Goal: Check status

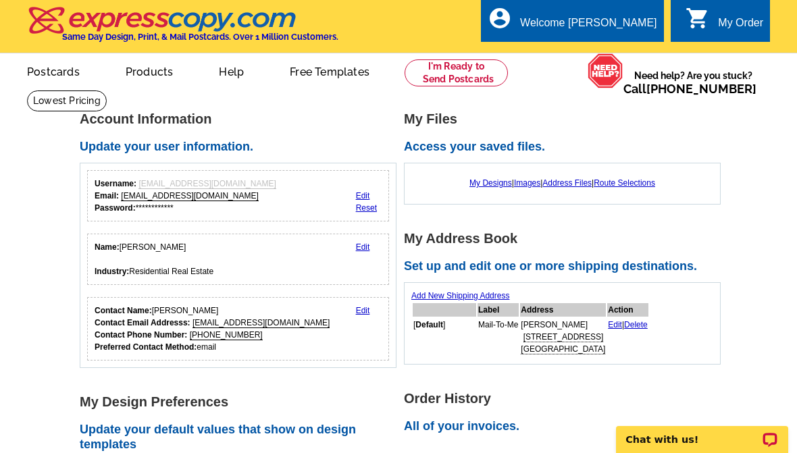
click at [729, 24] on div "My Order" at bounding box center [740, 26] width 45 height 19
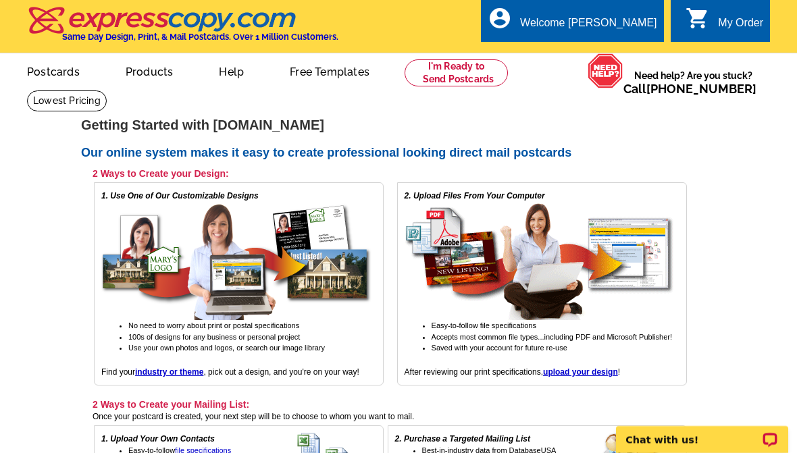
click at [617, 60] on link "My Account" at bounding box center [626, 65] width 53 height 11
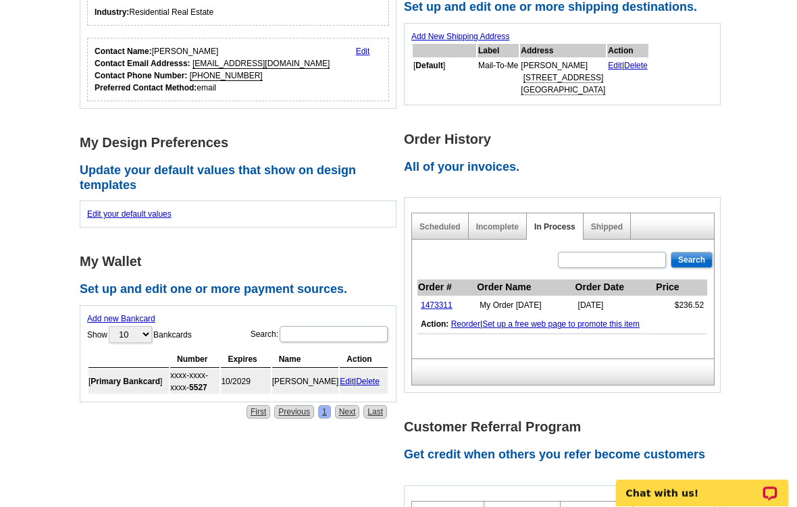
scroll to position [259, 0]
click at [427, 305] on link "1473311" at bounding box center [437, 304] width 32 height 9
